Goal: Navigation & Orientation: Find specific page/section

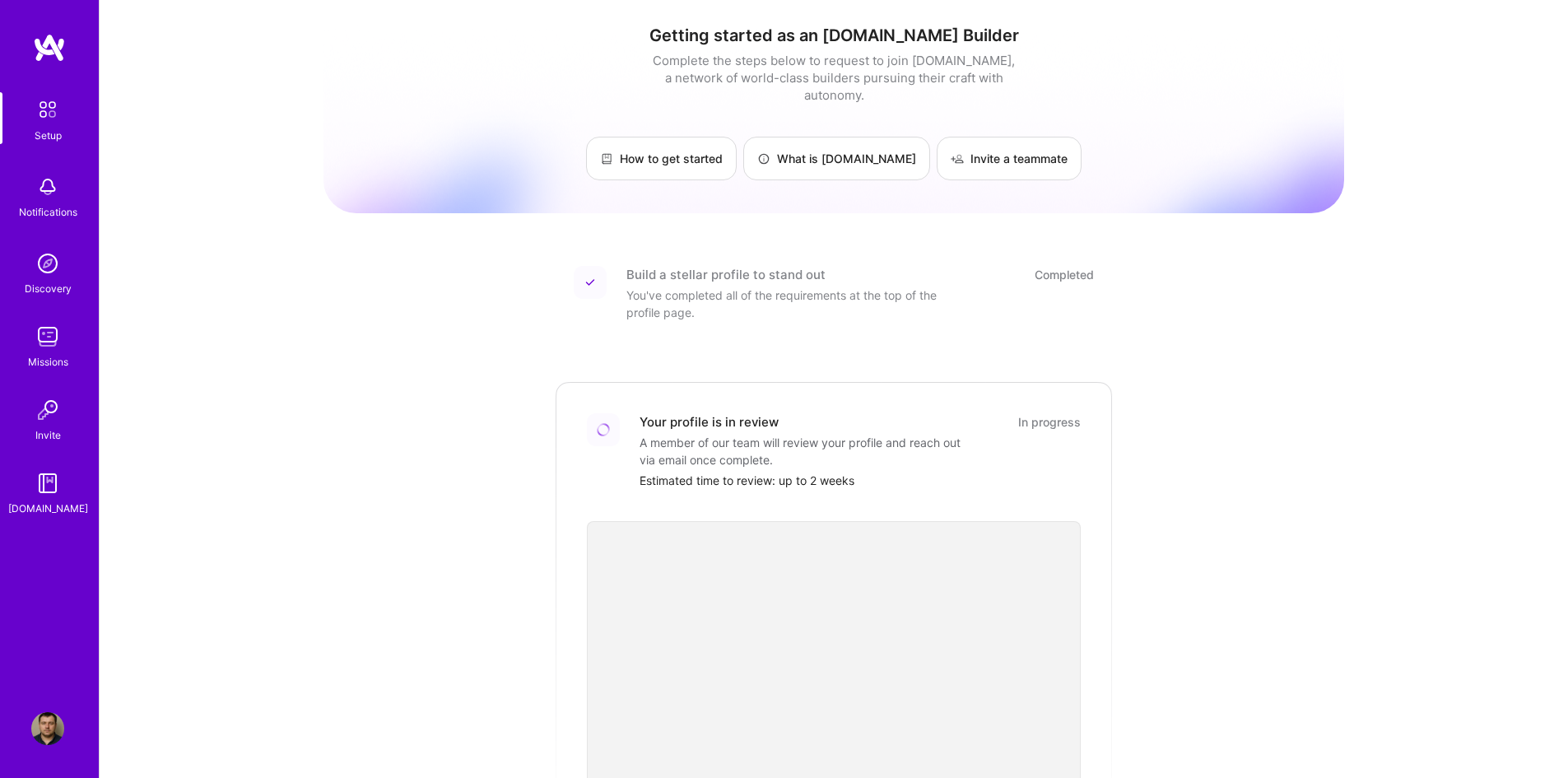
click at [50, 196] on img at bounding box center [48, 187] width 33 height 33
click at [55, 281] on div "Discovery" at bounding box center [48, 288] width 47 height 18
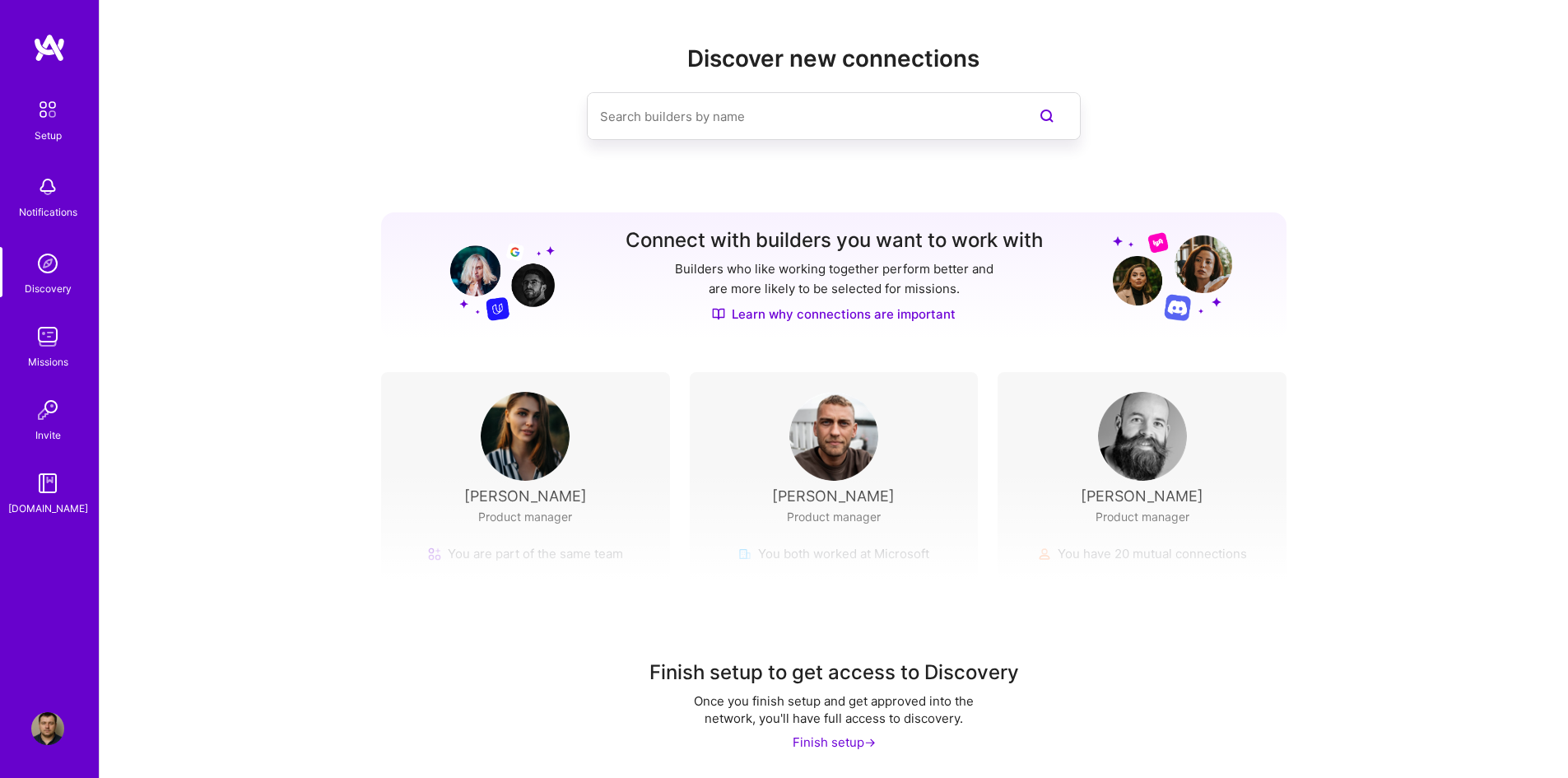
scroll to position [9, 0]
click at [47, 425] on img at bounding box center [48, 410] width 33 height 33
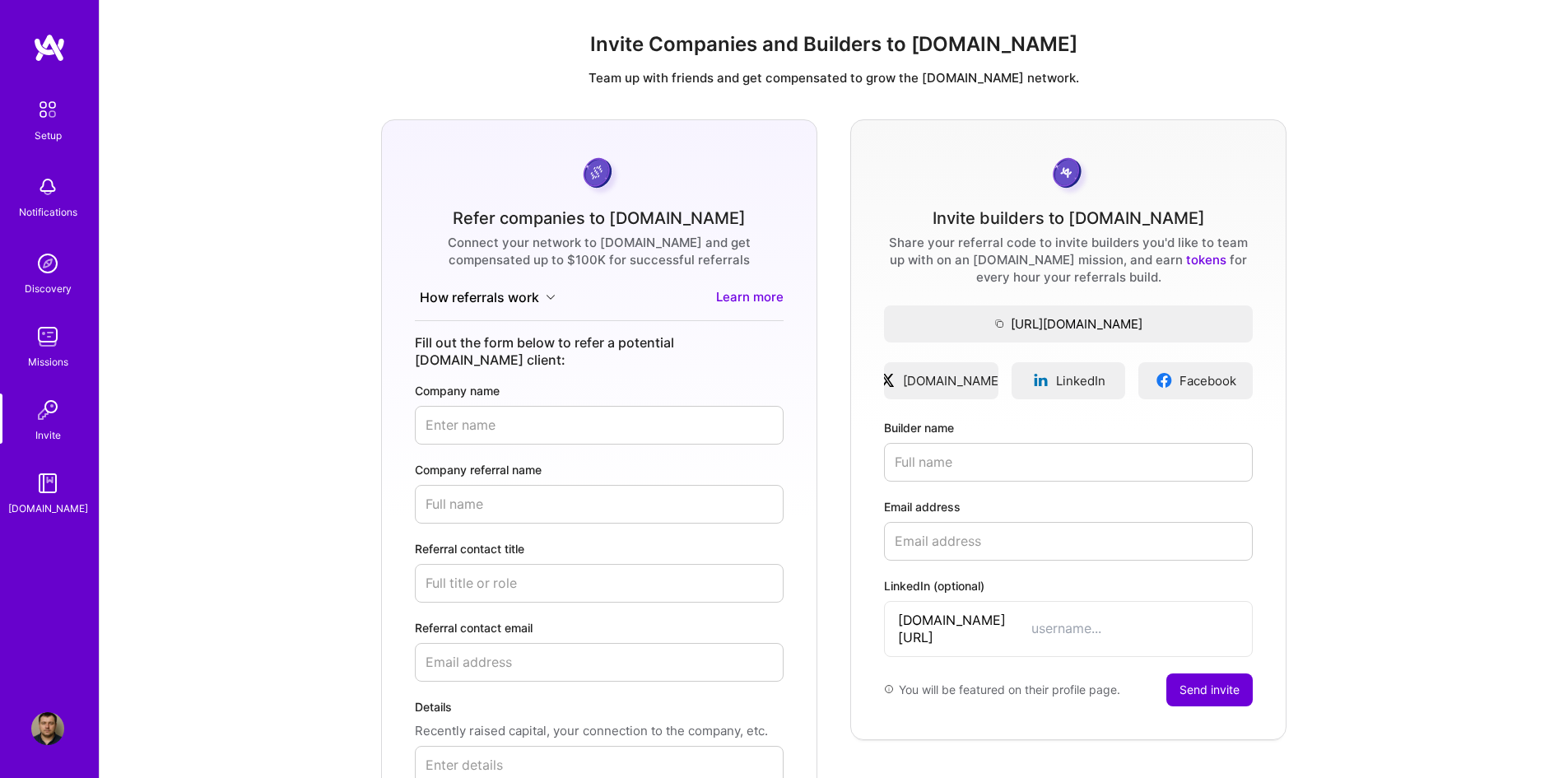
click at [54, 344] on img at bounding box center [48, 337] width 33 height 33
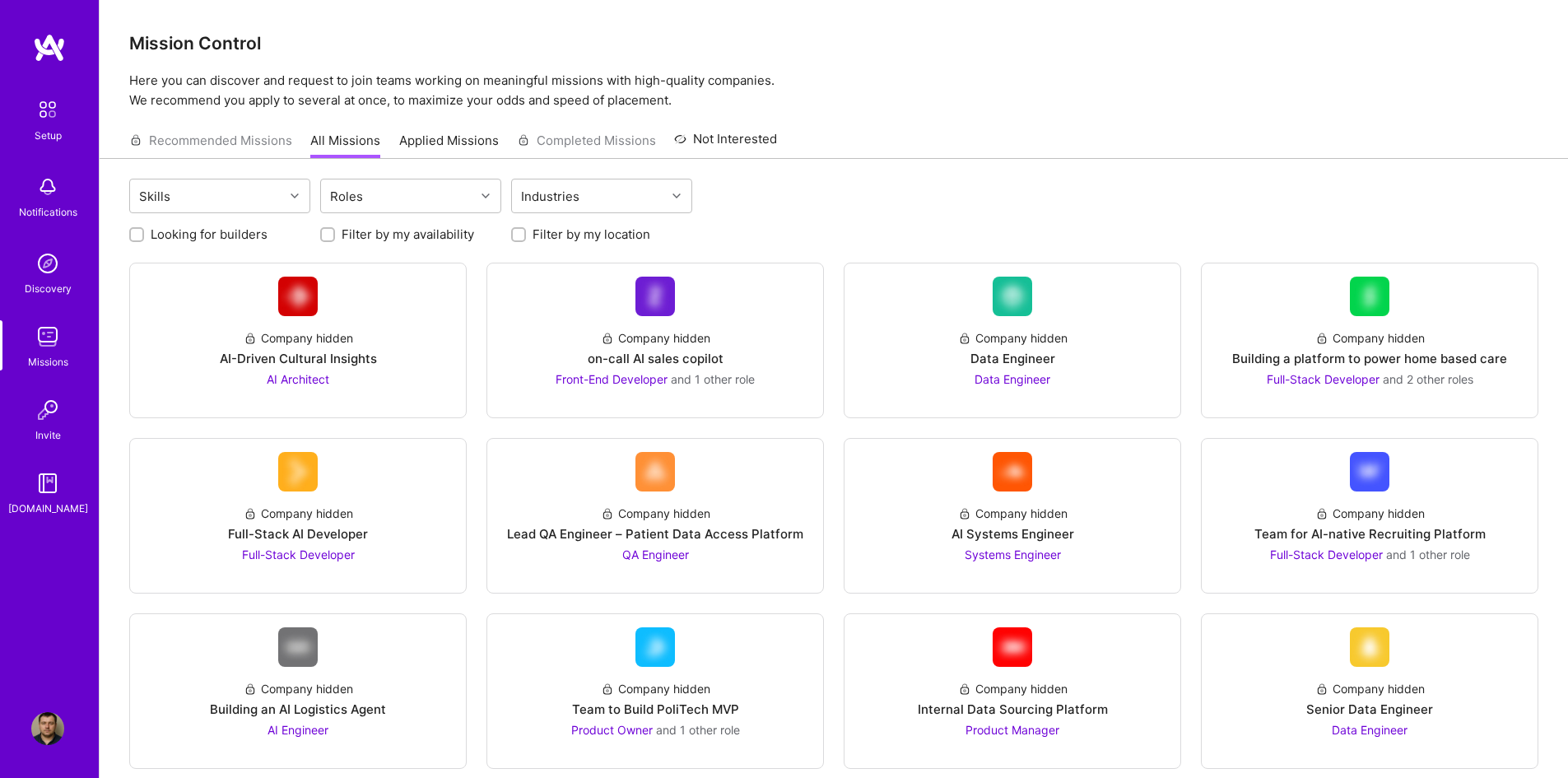
click at [52, 274] on img at bounding box center [48, 264] width 33 height 33
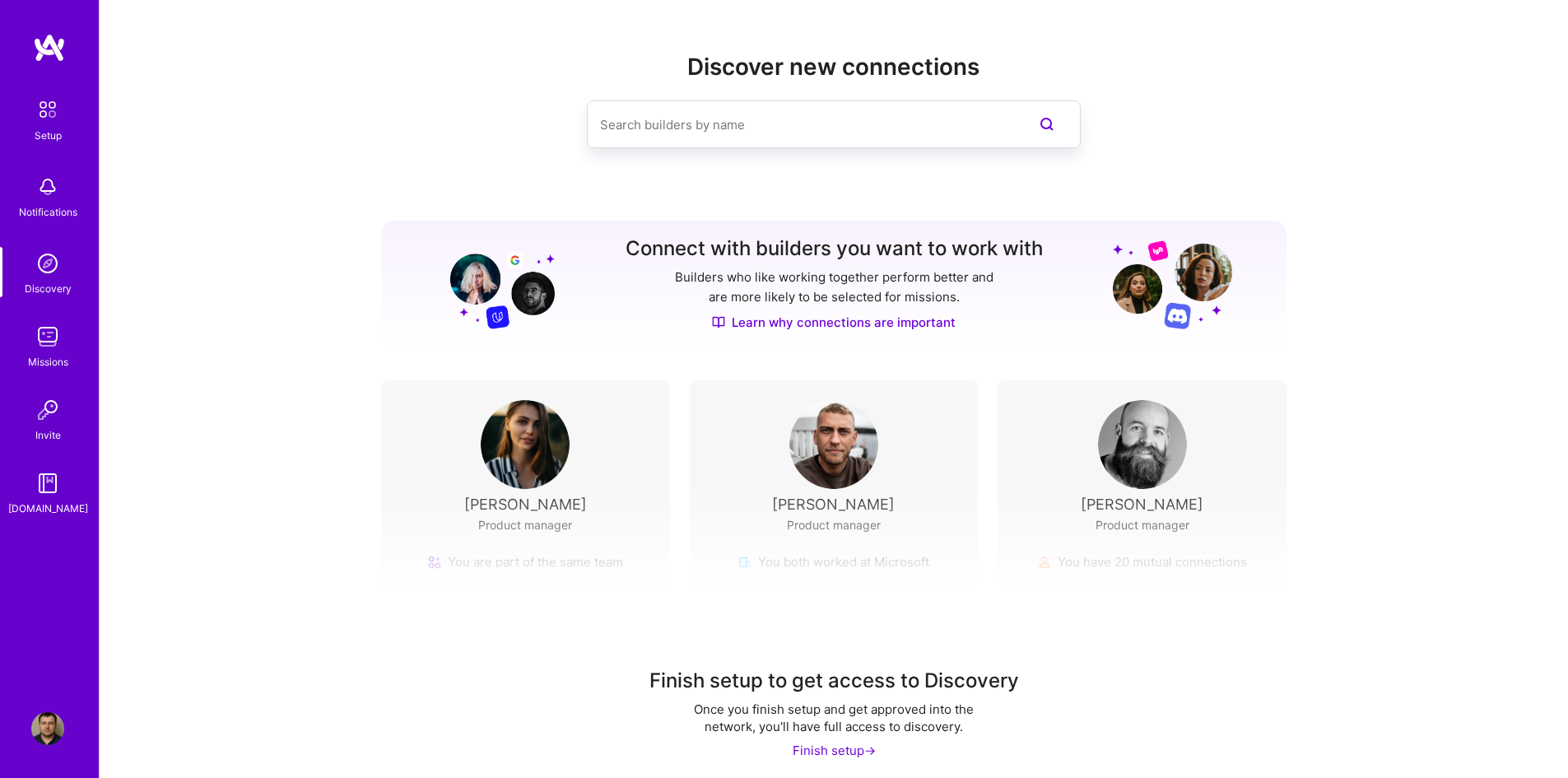
click at [46, 326] on img at bounding box center [48, 337] width 33 height 33
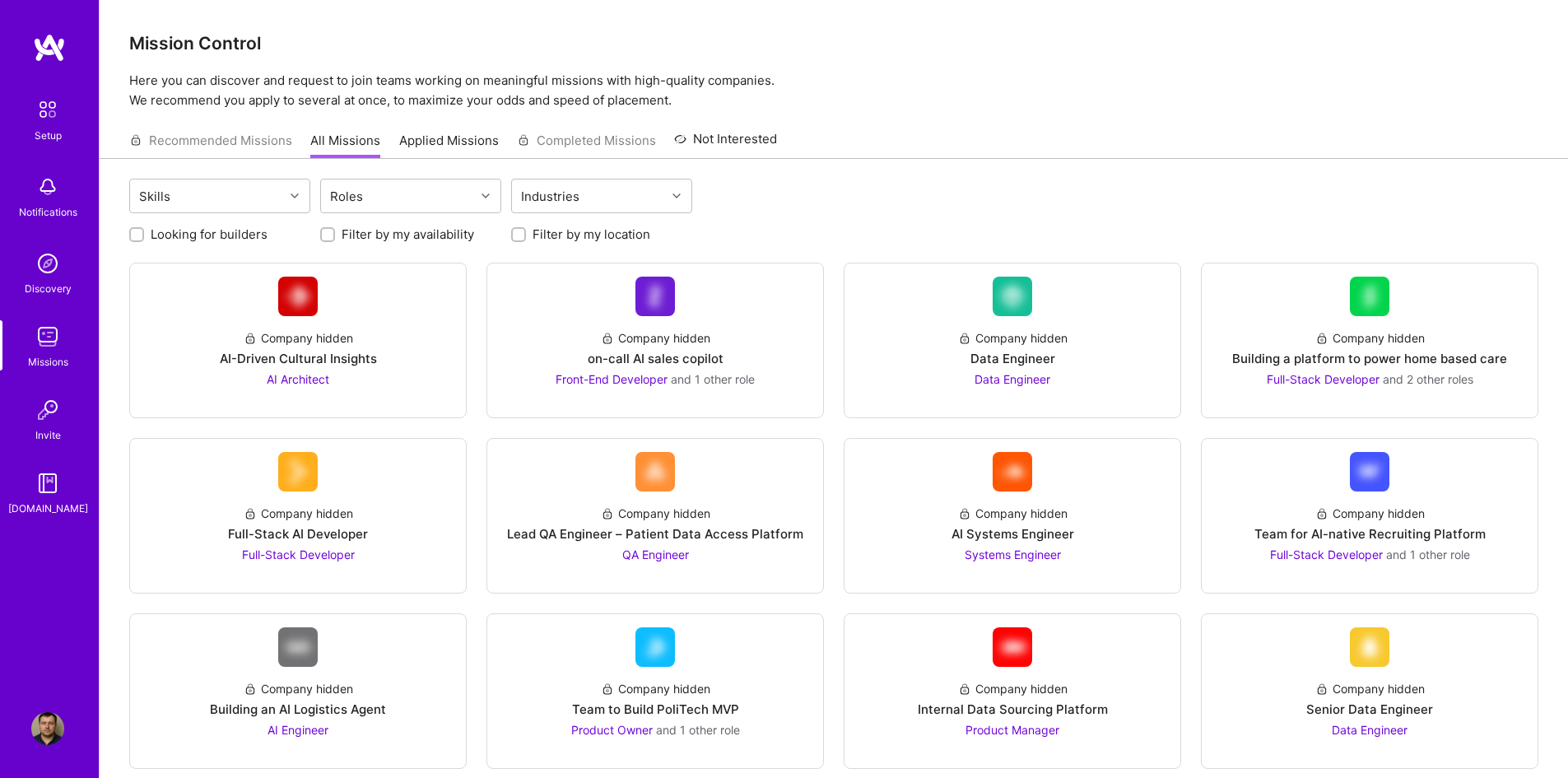
click at [38, 209] on div "Notifications" at bounding box center [48, 211] width 58 height 18
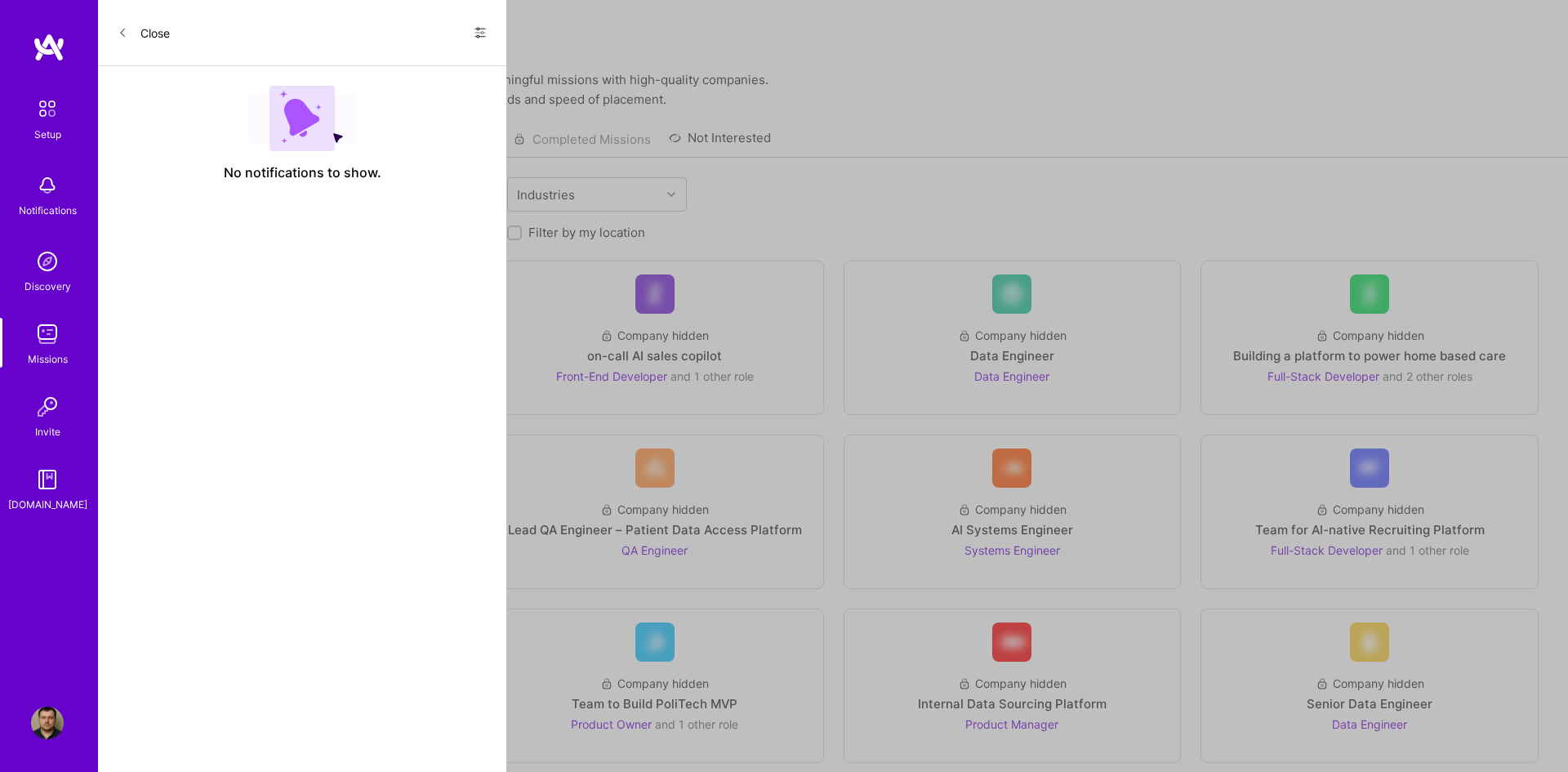
click at [149, 31] on button "Close" at bounding box center [143, 32] width 52 height 27
